Goal: Transaction & Acquisition: Purchase product/service

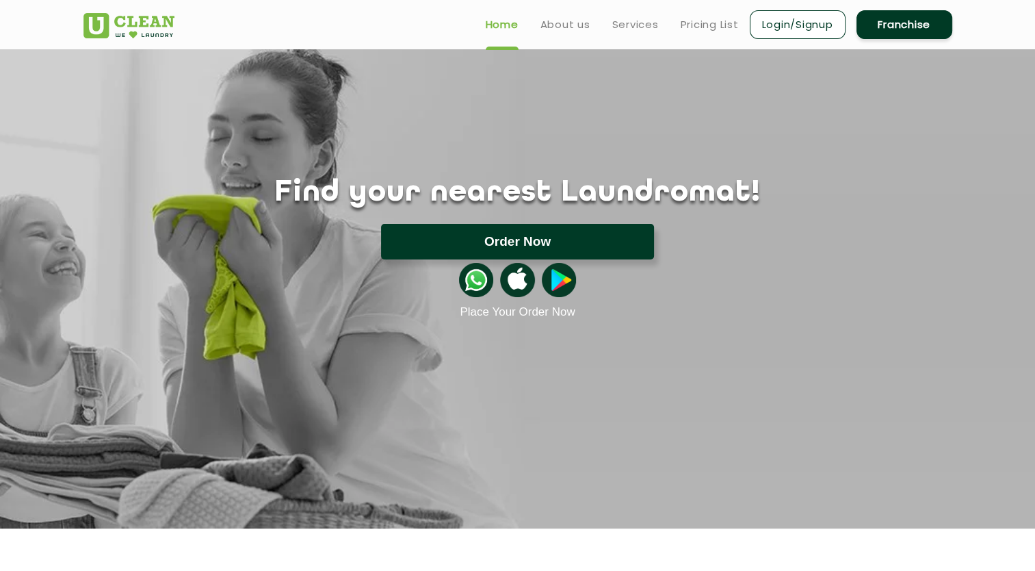
click at [590, 245] on button "Order Now" at bounding box center [517, 242] width 273 height 36
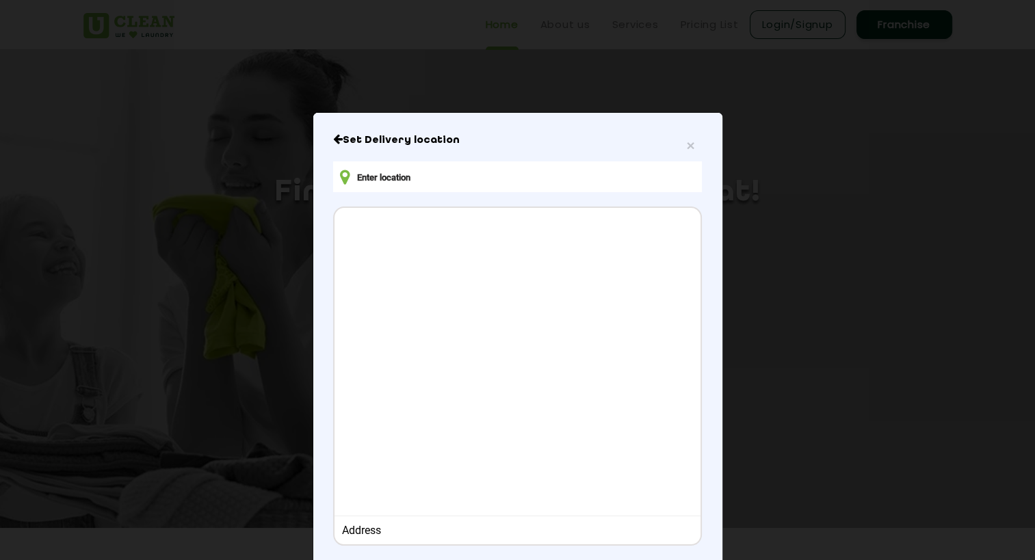
click at [440, 179] on input "text" at bounding box center [517, 176] width 368 height 31
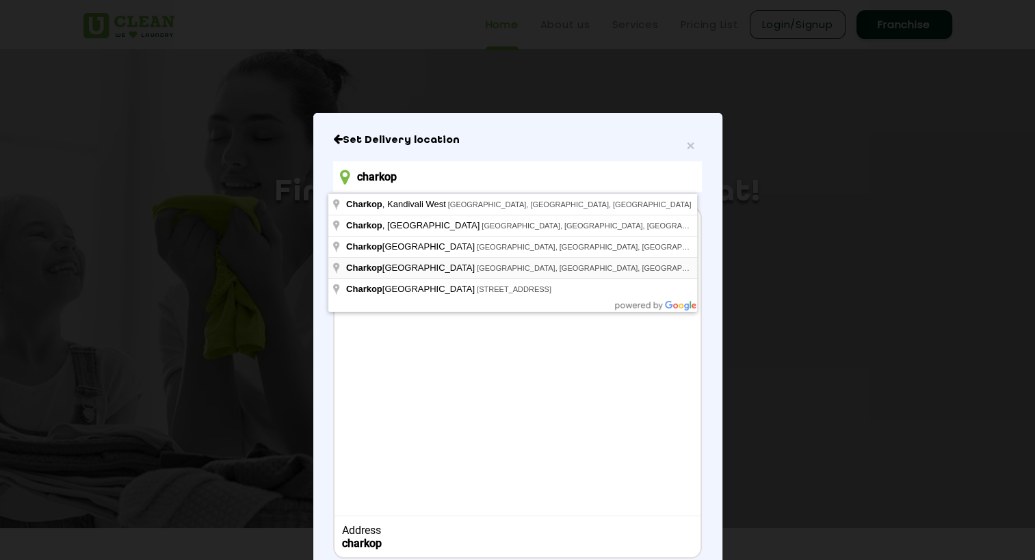
type input "charkop"
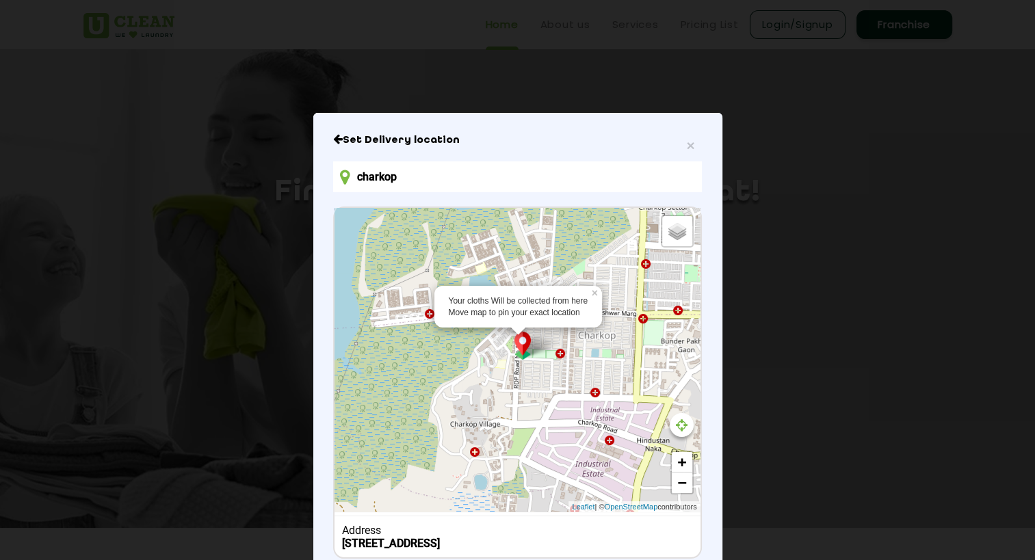
click at [514, 363] on div "Your cloths Will be collected from here Move map to pin your exact location × D…" at bounding box center [517, 360] width 365 height 304
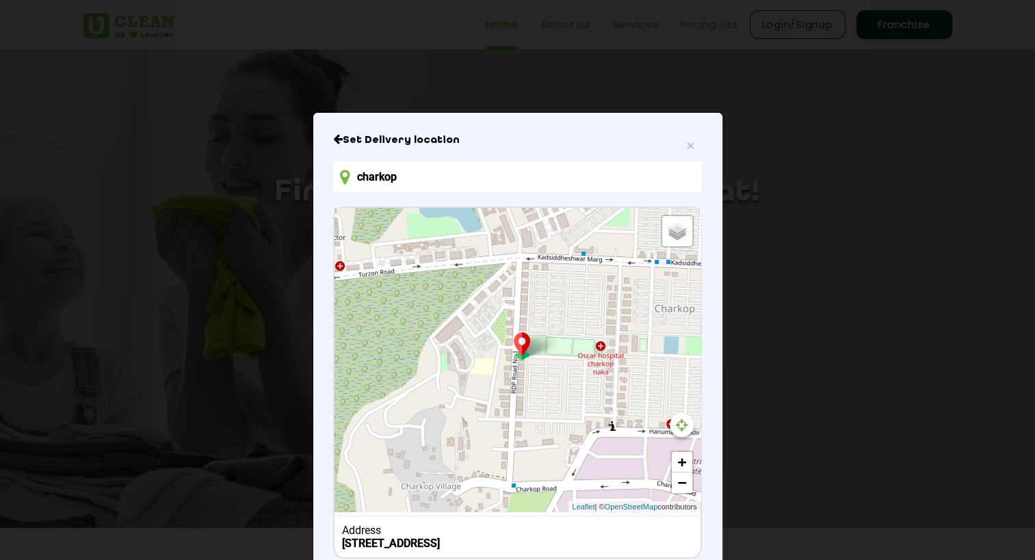
click at [511, 369] on div "Default Satellite + − Leaflet | © OpenStreetMap contributors" at bounding box center [517, 360] width 365 height 304
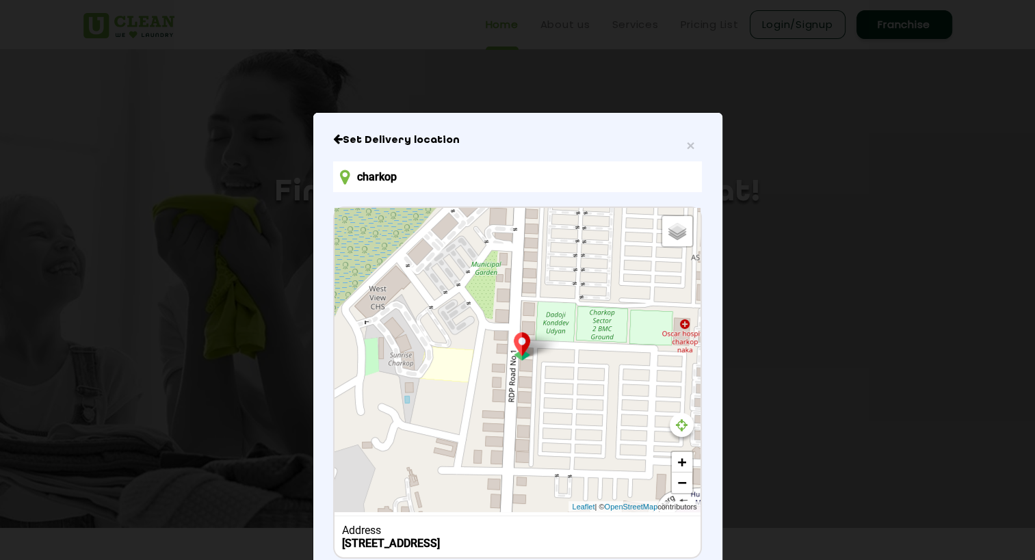
click at [512, 368] on div "Default Satellite + − Leaflet | © OpenStreetMap contributors" at bounding box center [517, 360] width 365 height 304
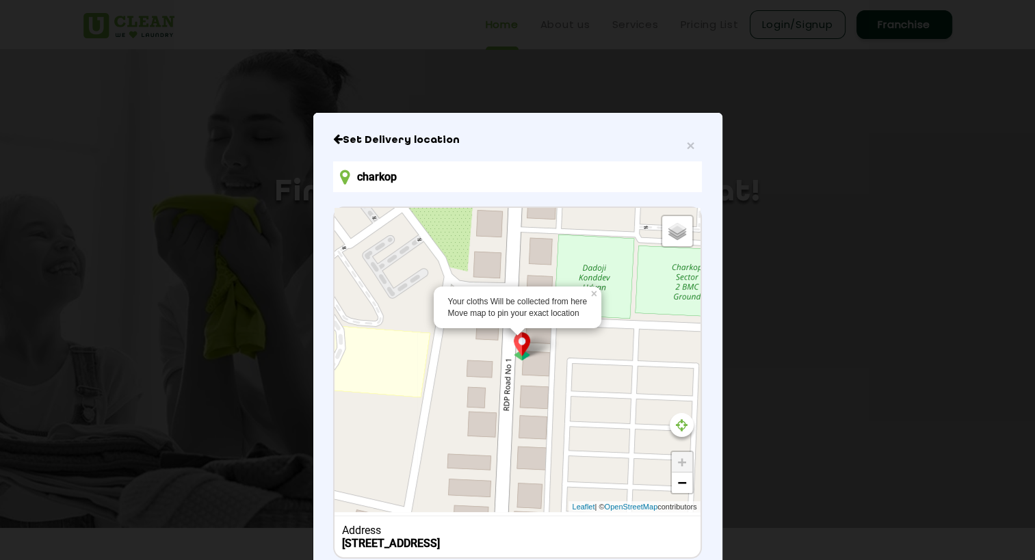
click at [501, 341] on div "Your cloths Will be collected from here Move map to pin your exact location × D…" at bounding box center [517, 360] width 365 height 304
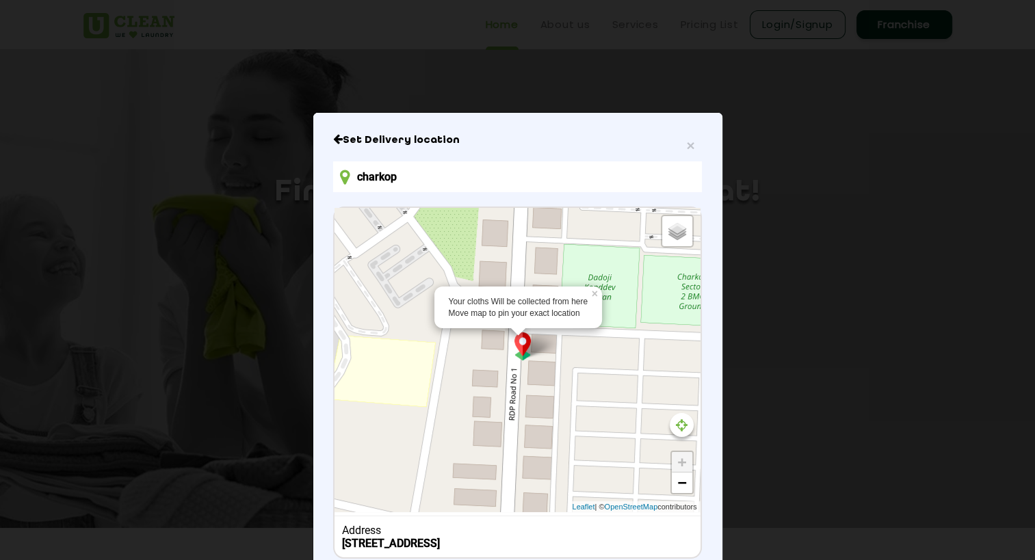
click at [523, 341] on img at bounding box center [523, 346] width 26 height 28
click at [530, 345] on div "Default Satellite + − Leaflet | © OpenStreetMap contributors" at bounding box center [517, 360] width 365 height 304
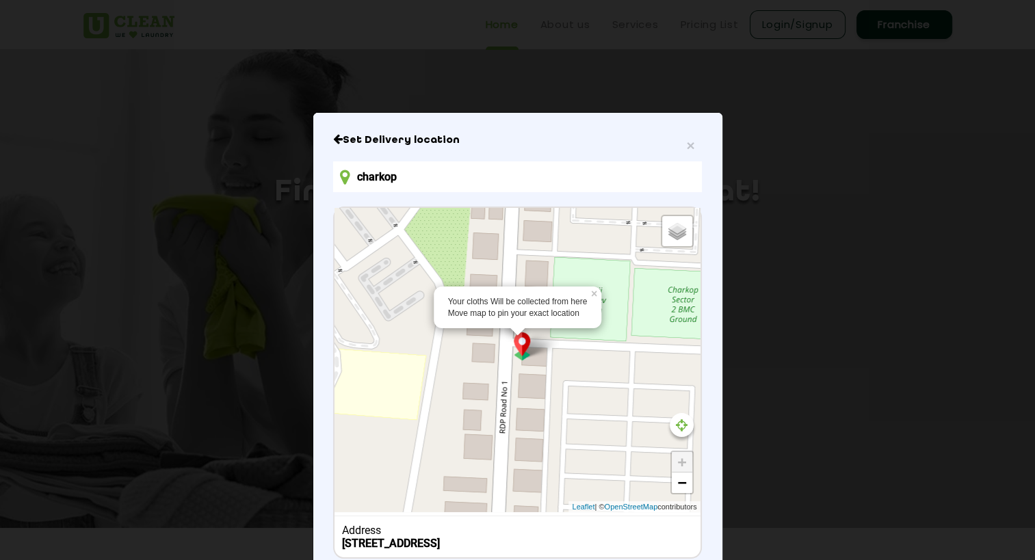
click at [519, 357] on img at bounding box center [523, 346] width 26 height 28
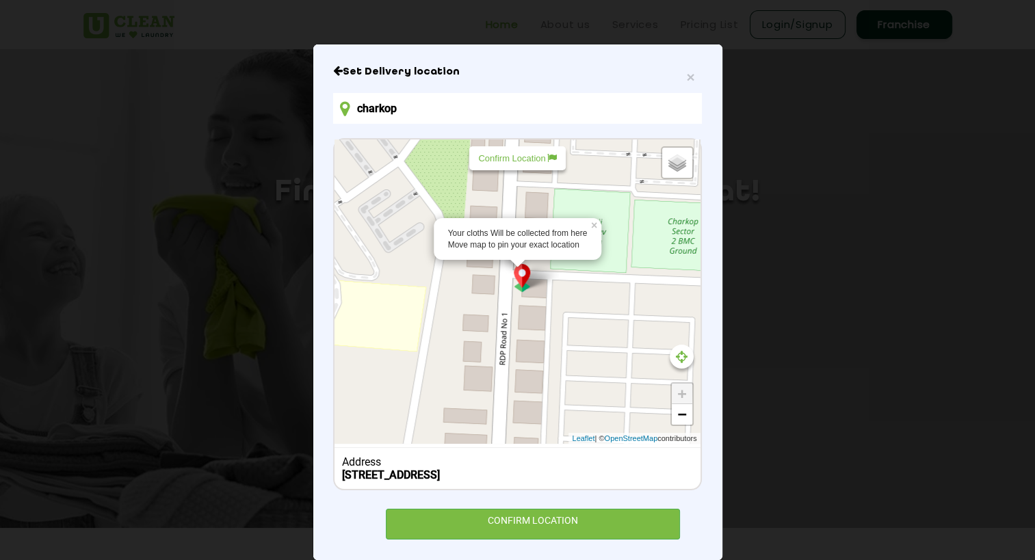
scroll to position [102, 0]
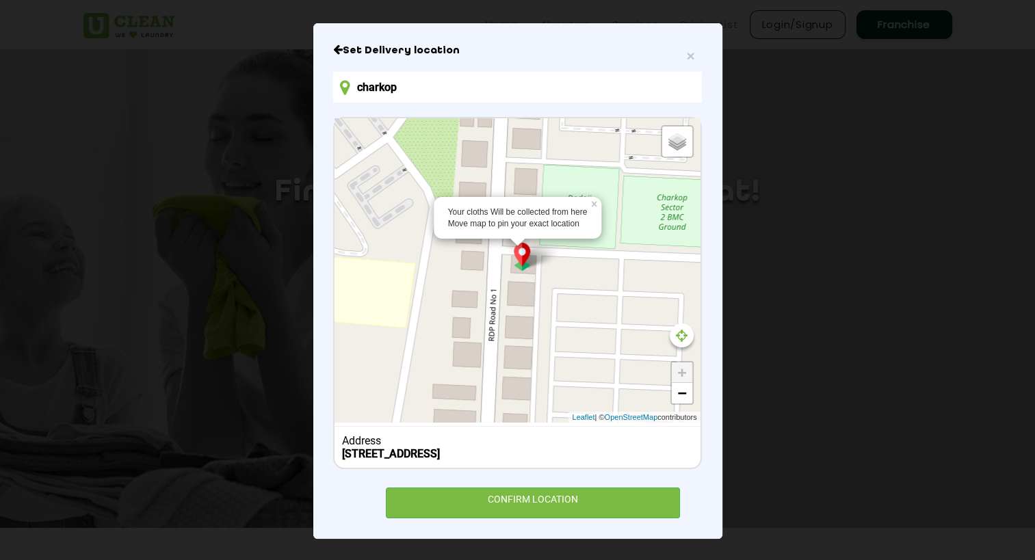
drag, startPoint x: 517, startPoint y: 242, endPoint x: 509, endPoint y: 239, distance: 8.7
click at [510, 243] on img at bounding box center [523, 257] width 26 height 28
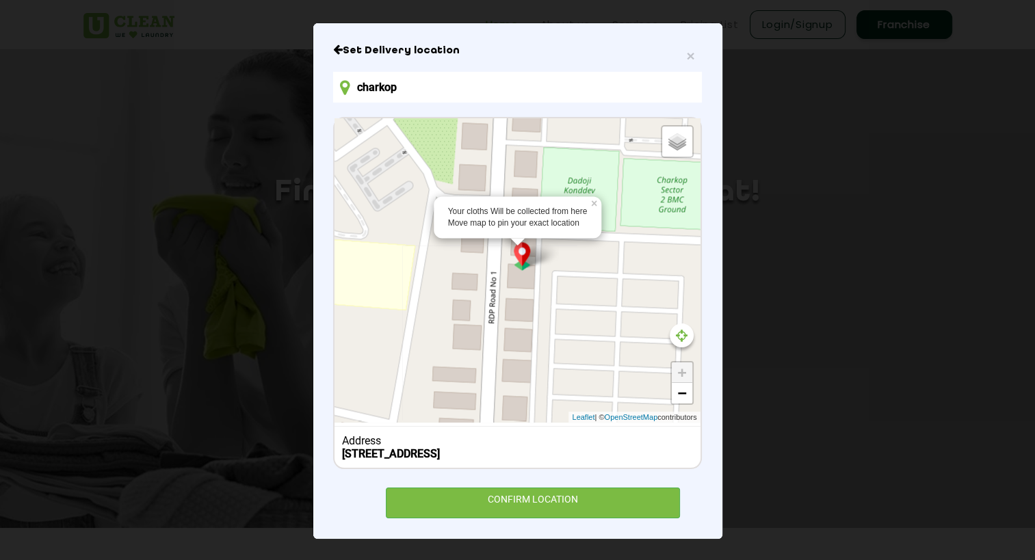
drag, startPoint x: 492, startPoint y: 262, endPoint x: 492, endPoint y: 241, distance: 20.5
click at [492, 241] on div "Your cloths Will be collected from here Move map to pin your exact location × D…" at bounding box center [517, 270] width 365 height 304
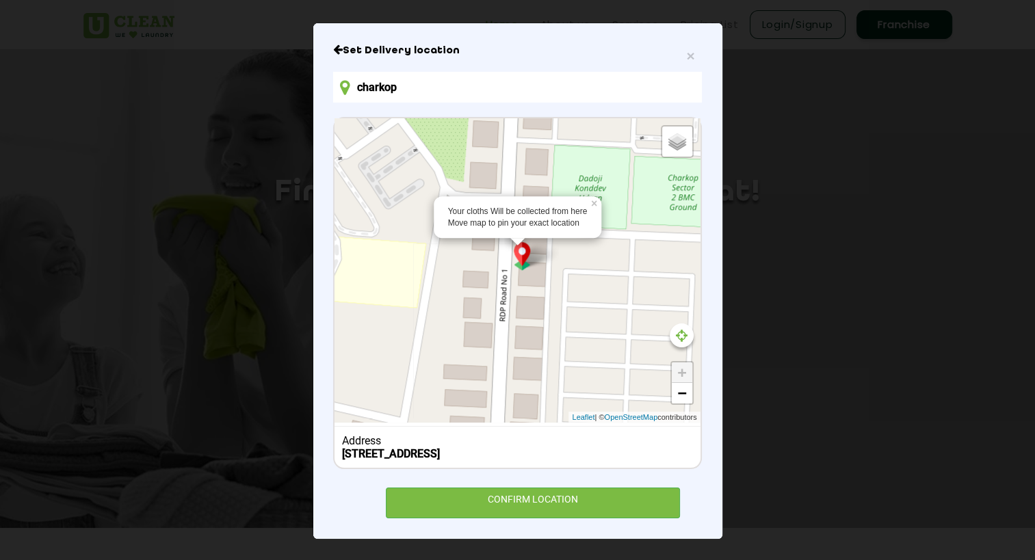
drag, startPoint x: 501, startPoint y: 286, endPoint x: 513, endPoint y: 285, distance: 12.3
click at [513, 285] on div "Your cloths Will be collected from here Move map to pin your exact location × D…" at bounding box center [517, 270] width 365 height 304
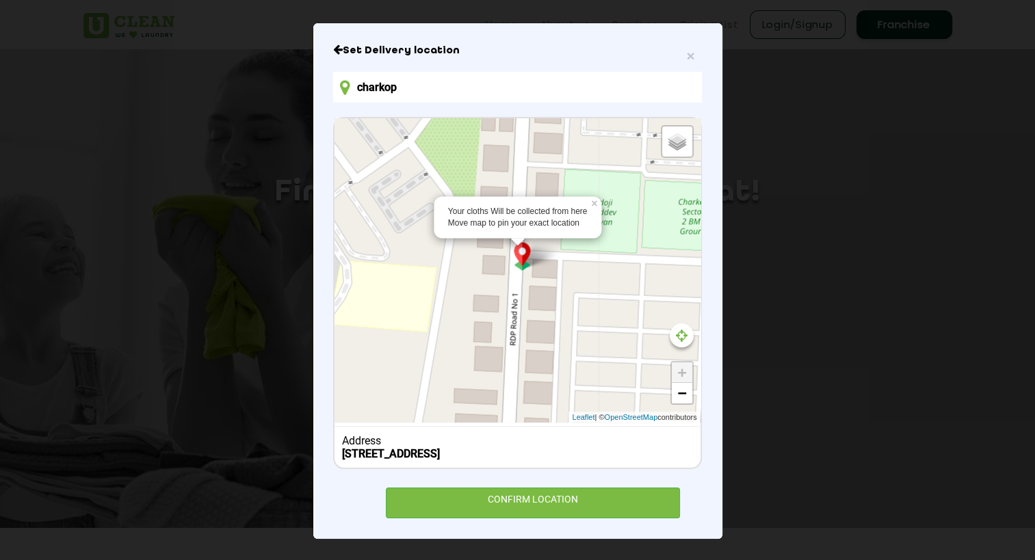
drag, startPoint x: 536, startPoint y: 300, endPoint x: 547, endPoint y: 327, distance: 28.8
click at [547, 327] on div "Your cloths Will be collected from here Move map to pin your exact location × D…" at bounding box center [517, 270] width 365 height 304
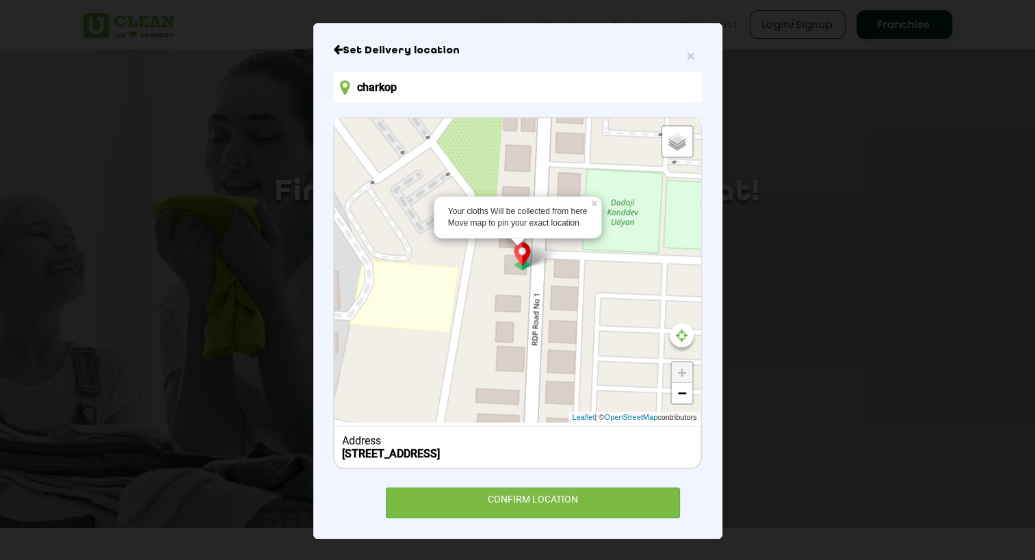
drag, startPoint x: 531, startPoint y: 316, endPoint x: 565, endPoint y: 313, distance: 34.3
click at [565, 313] on div "Your cloths Will be collected from here Move map to pin your exact location × D…" at bounding box center [517, 270] width 365 height 304
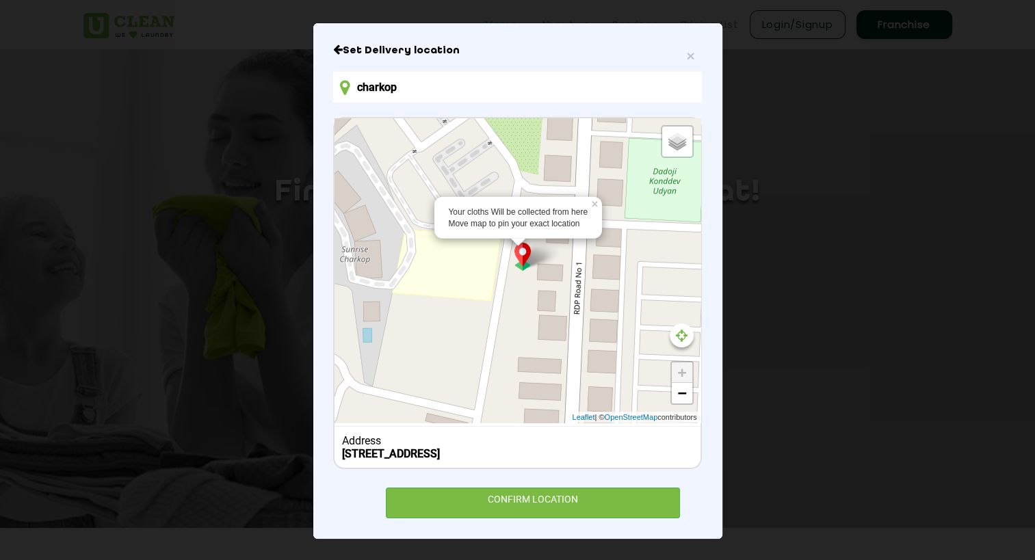
drag, startPoint x: 589, startPoint y: 321, endPoint x: 623, endPoint y: 292, distance: 44.1
click at [623, 292] on div "Your cloths Will be collected from here Move map to pin your exact location × D…" at bounding box center [517, 270] width 365 height 304
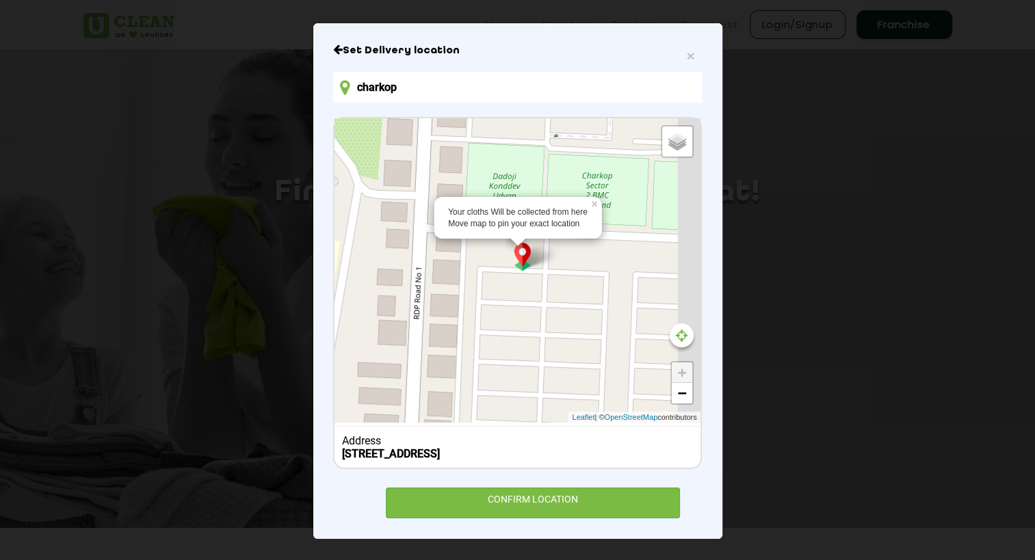
drag, startPoint x: 628, startPoint y: 293, endPoint x: 454, endPoint y: 298, distance: 173.8
click at [455, 298] on div "Your cloths Will be collected from here Move map to pin your exact location × D…" at bounding box center [517, 270] width 365 height 304
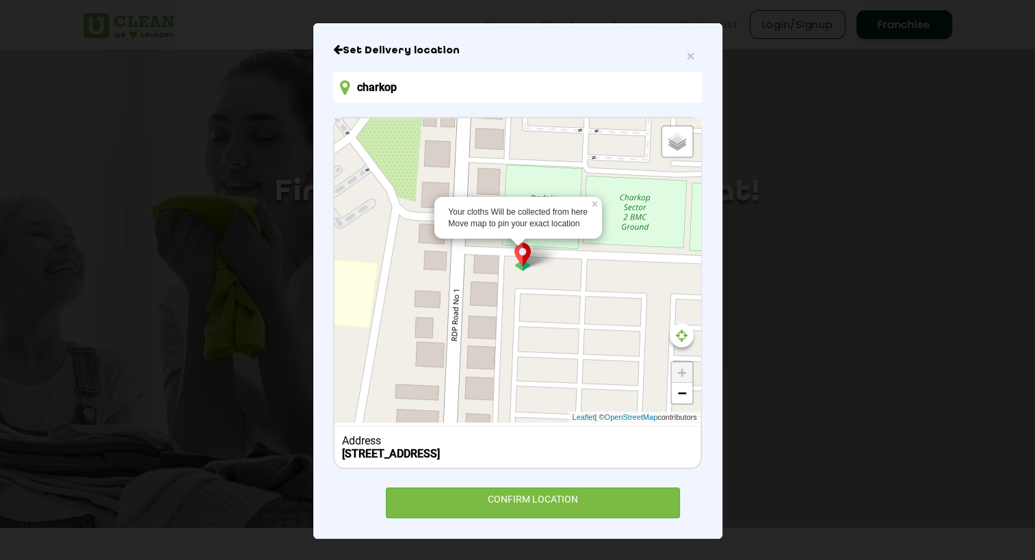
drag, startPoint x: 445, startPoint y: 293, endPoint x: 501, endPoint y: 316, distance: 60.7
click at [501, 316] on div "Your cloths Will be collected from here Move map to pin your exact location × D…" at bounding box center [517, 270] width 365 height 304
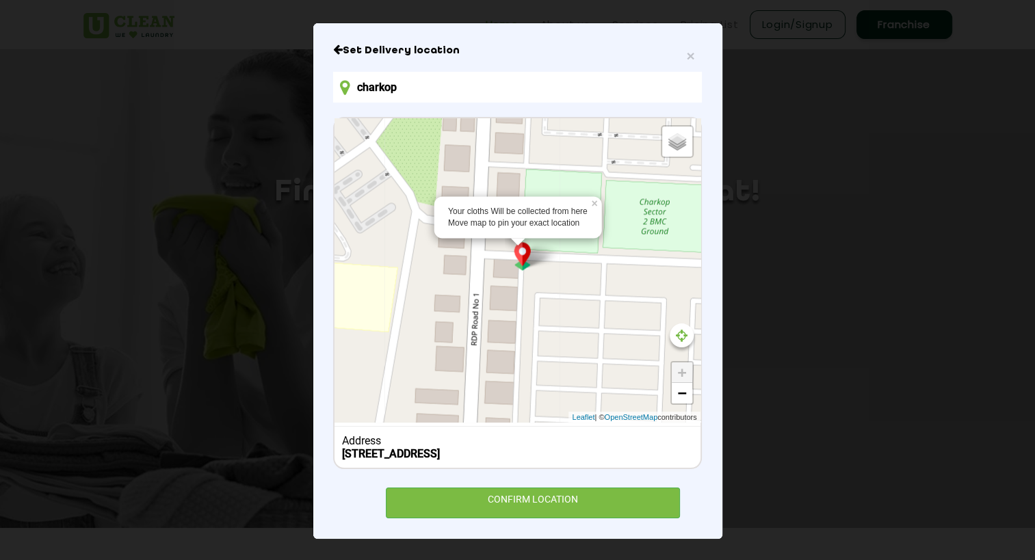
drag, startPoint x: 476, startPoint y: 301, endPoint x: 503, endPoint y: 308, distance: 27.5
click at [503, 308] on div "Your cloths Will be collected from here Move map to pin your exact location × D…" at bounding box center [517, 270] width 365 height 304
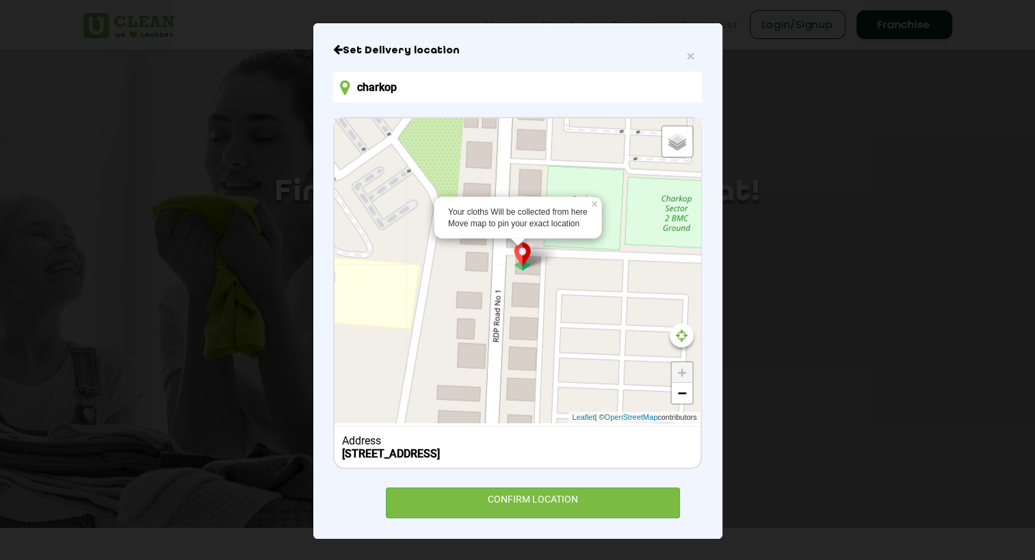
drag, startPoint x: 495, startPoint y: 302, endPoint x: 513, endPoint y: 296, distance: 19.3
click at [513, 296] on div "Your cloths Will be collected from here Move map to pin your exact location × D…" at bounding box center [517, 270] width 365 height 304
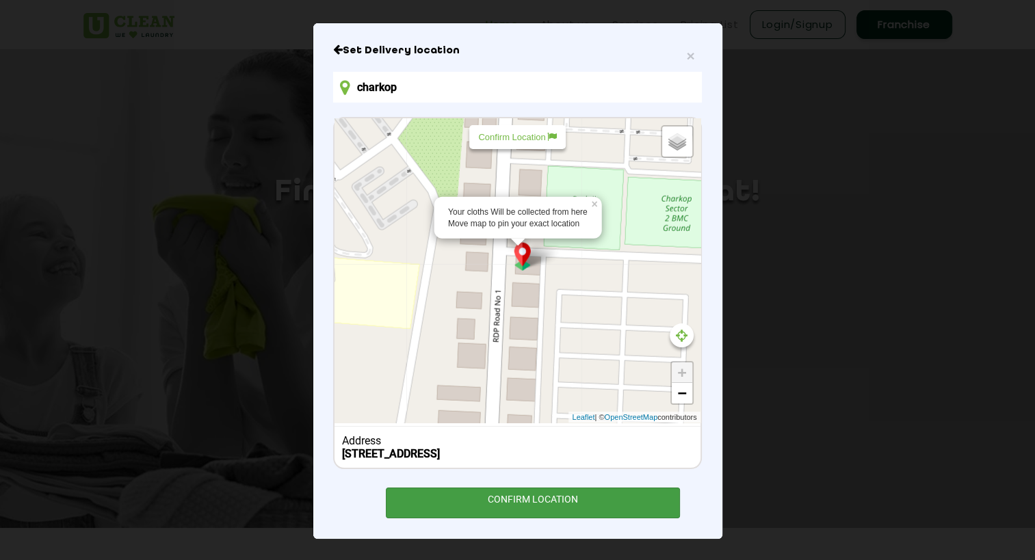
click at [520, 499] on div "CONFIRM LOCATION" at bounding box center [533, 503] width 295 height 31
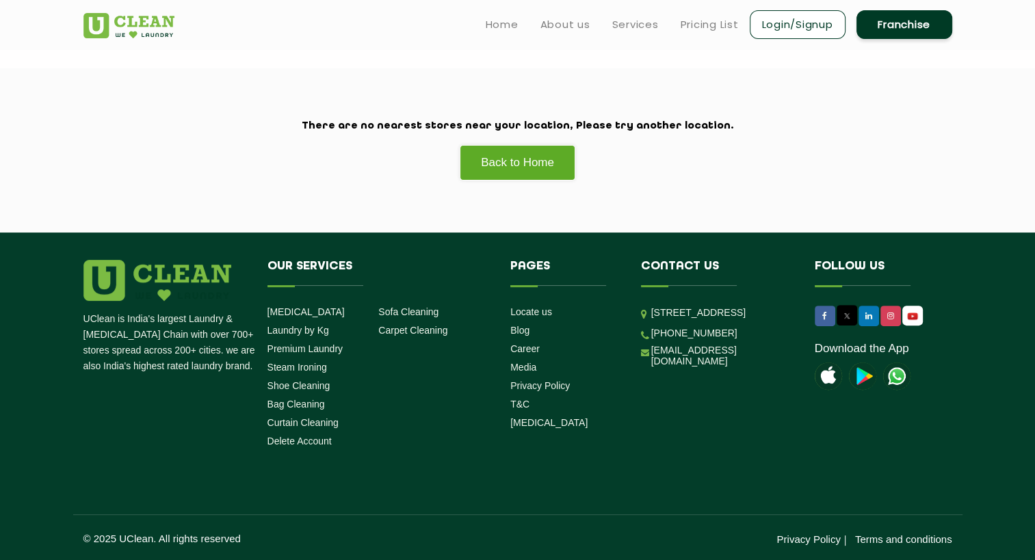
scroll to position [345, 0]
